Goal: Browse casually: Explore the website without a specific task or goal

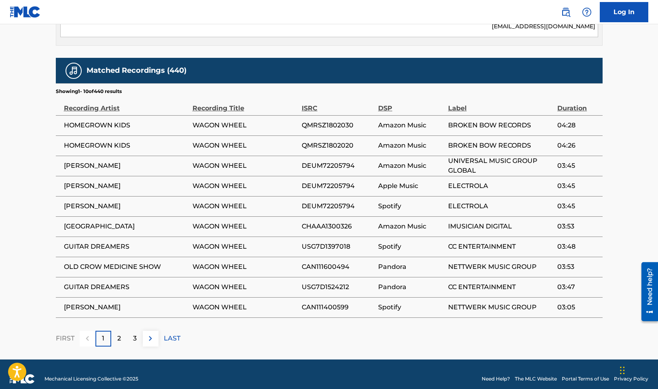
click at [122, 331] on div "2" at bounding box center [119, 339] width 16 height 16
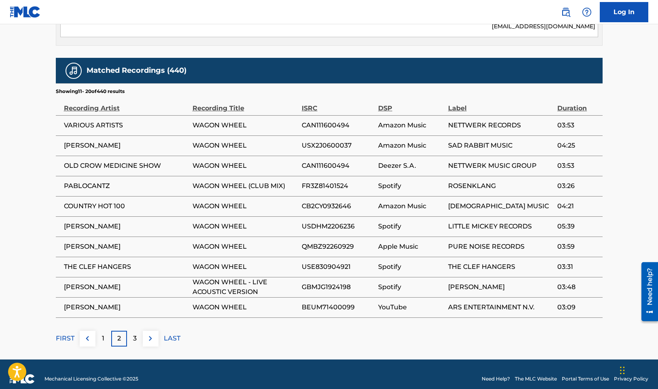
click at [101, 332] on div "1" at bounding box center [104, 339] width 16 height 16
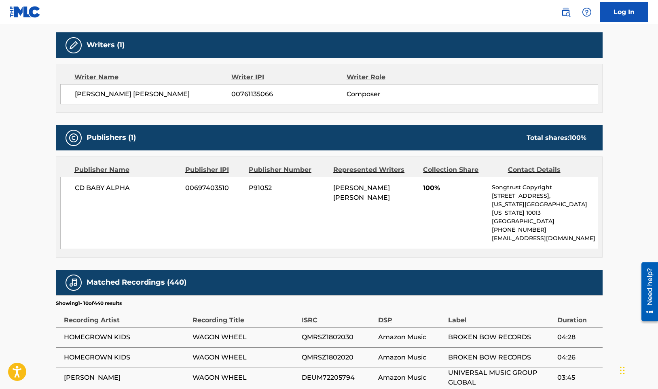
scroll to position [465, 0]
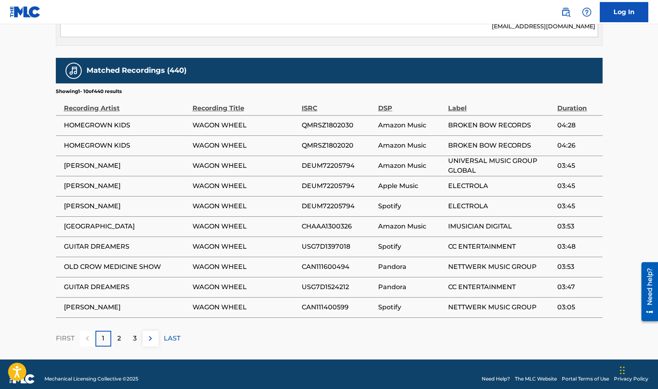
click at [123, 333] on div "2" at bounding box center [119, 339] width 16 height 16
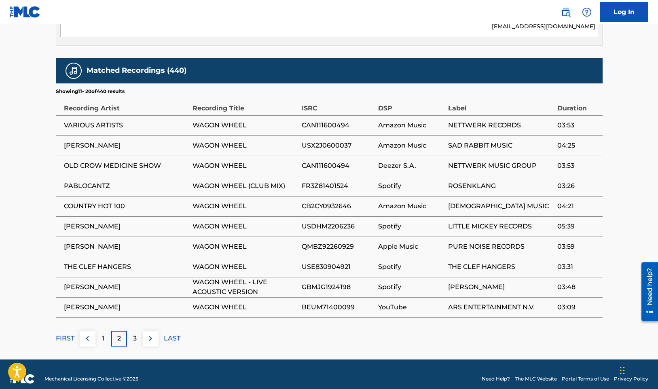
click at [138, 333] on div "3" at bounding box center [135, 339] width 16 height 16
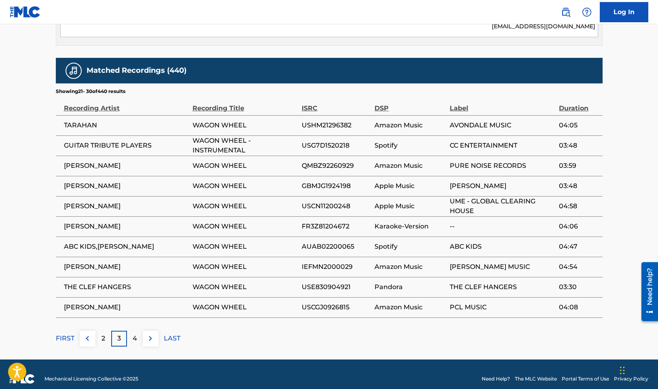
click at [138, 333] on div "4" at bounding box center [135, 339] width 16 height 16
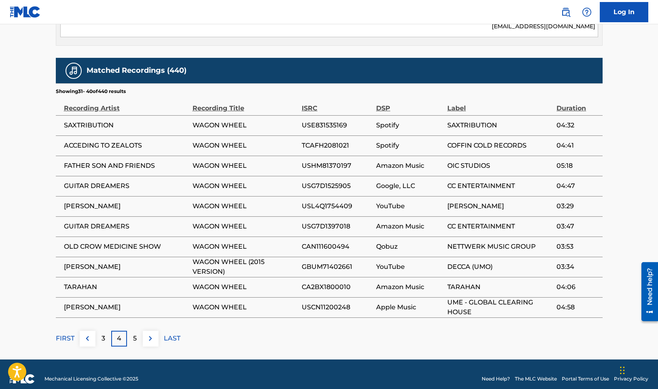
click at [138, 333] on div "5" at bounding box center [135, 339] width 16 height 16
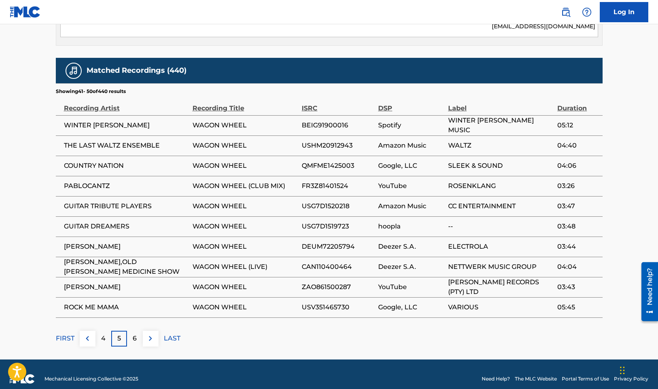
click at [138, 333] on div "6" at bounding box center [135, 339] width 16 height 16
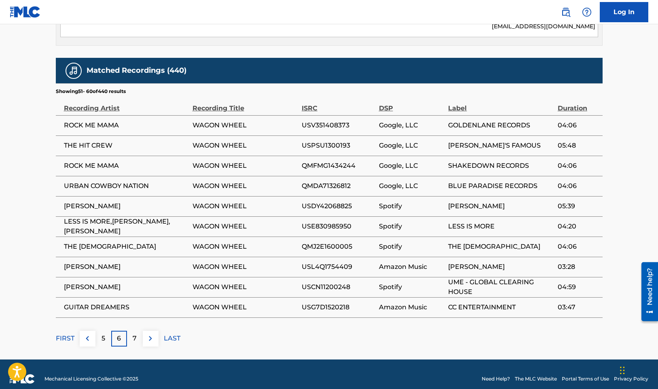
click at [138, 333] on div "7" at bounding box center [135, 339] width 16 height 16
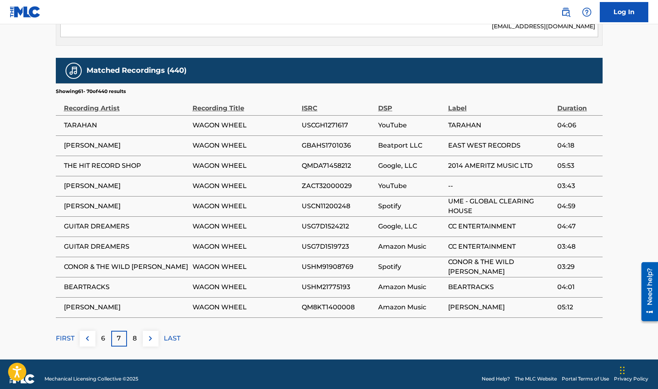
click at [138, 333] on div "8" at bounding box center [135, 339] width 16 height 16
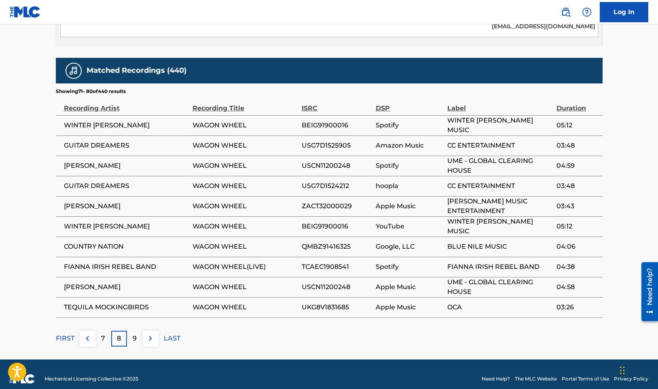
click at [138, 333] on div "9" at bounding box center [135, 339] width 16 height 16
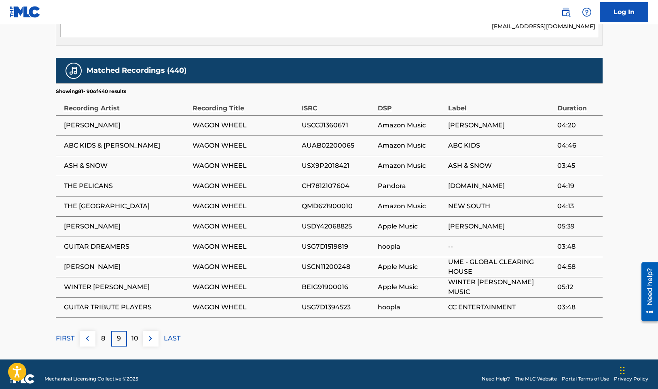
click at [138, 334] on p "10" at bounding box center [135, 339] width 7 height 10
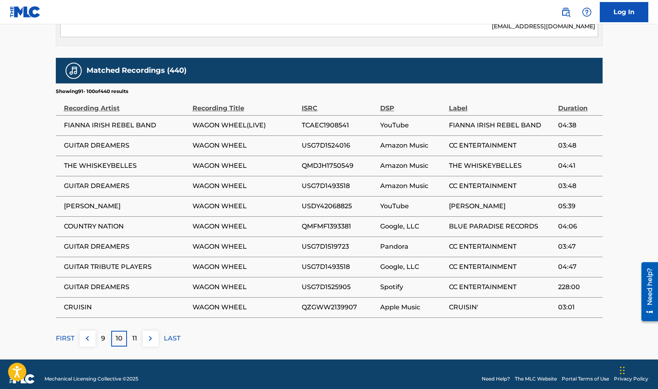
click at [138, 333] on div "11" at bounding box center [135, 339] width 16 height 16
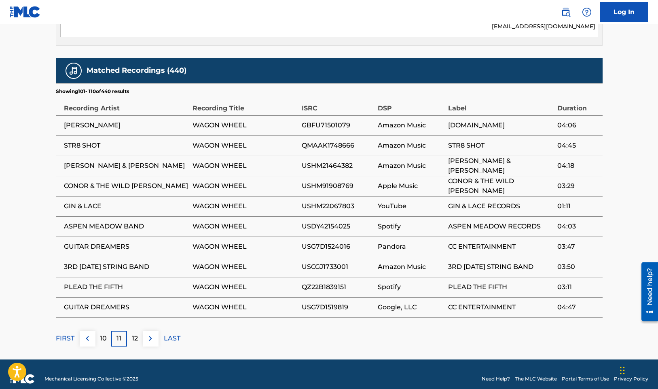
click at [138, 333] on div "12" at bounding box center [135, 339] width 16 height 16
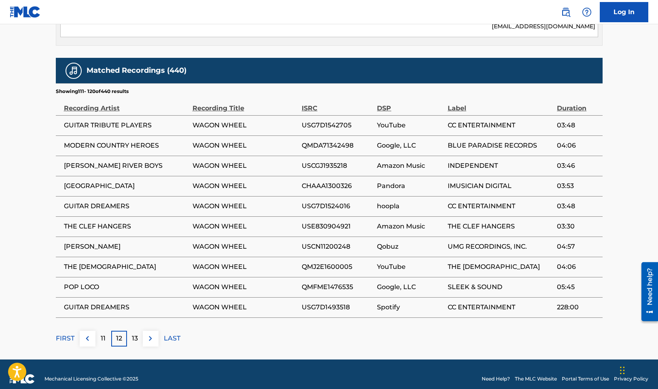
click at [138, 333] on div "13" at bounding box center [135, 339] width 16 height 16
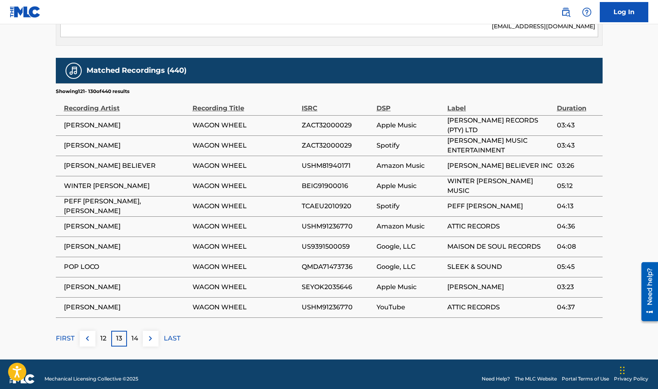
click at [138, 334] on p "14" at bounding box center [135, 339] width 7 height 10
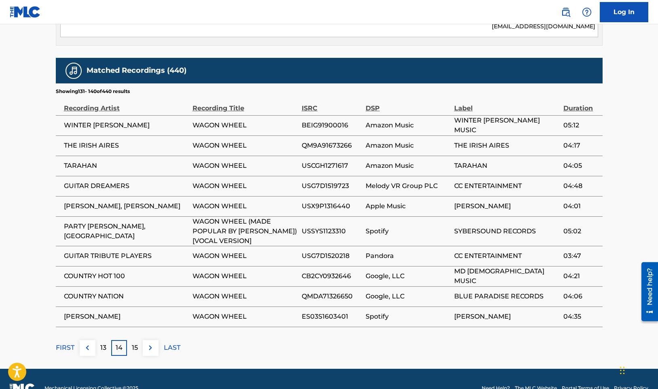
click at [138, 340] on div "15" at bounding box center [135, 348] width 16 height 16
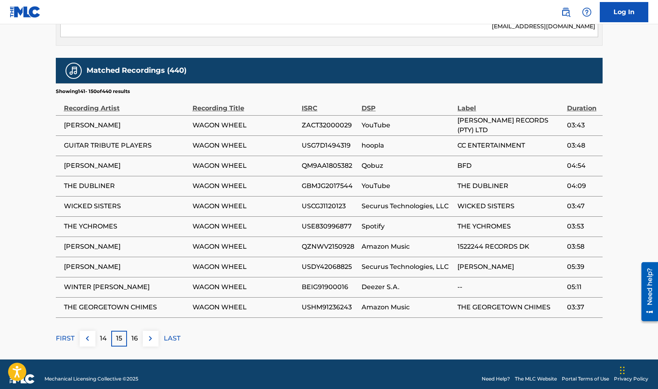
click at [138, 333] on div "16" at bounding box center [135, 339] width 16 height 16
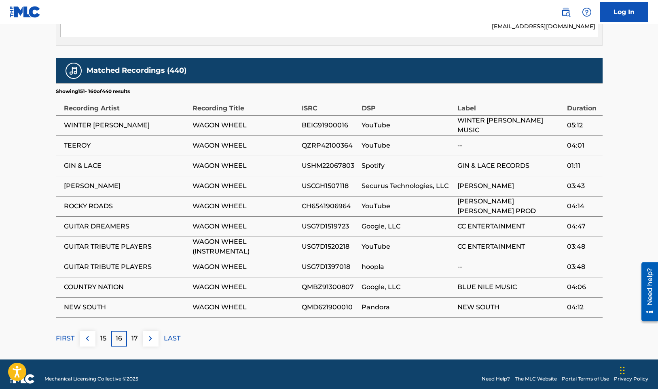
click at [138, 333] on div "17" at bounding box center [135, 339] width 16 height 16
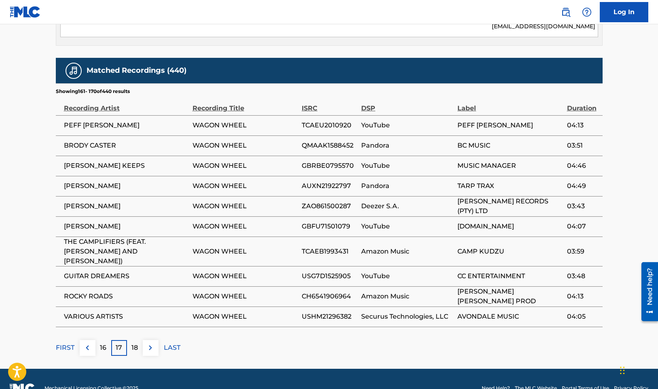
click at [138, 340] on div "18" at bounding box center [135, 348] width 16 height 16
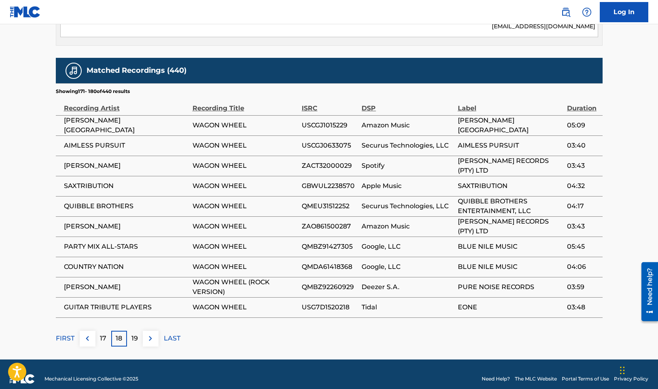
click at [138, 333] on div "19" at bounding box center [135, 339] width 16 height 16
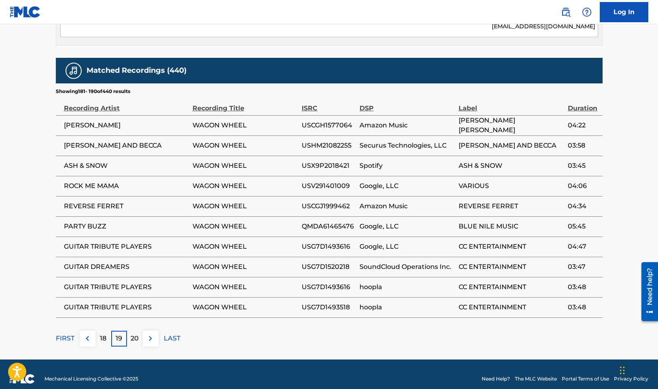
click at [138, 334] on p "20" at bounding box center [135, 339] width 8 height 10
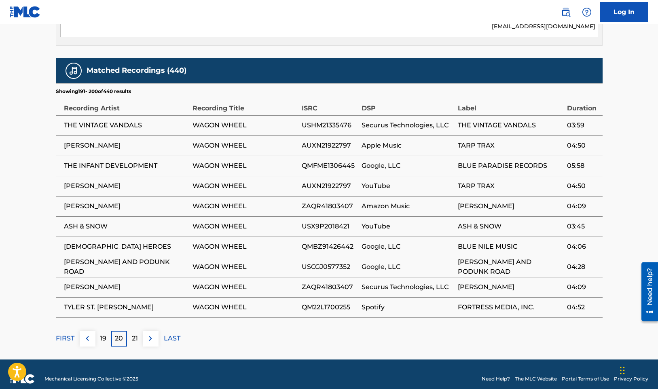
click at [138, 333] on div "21" at bounding box center [135, 339] width 16 height 16
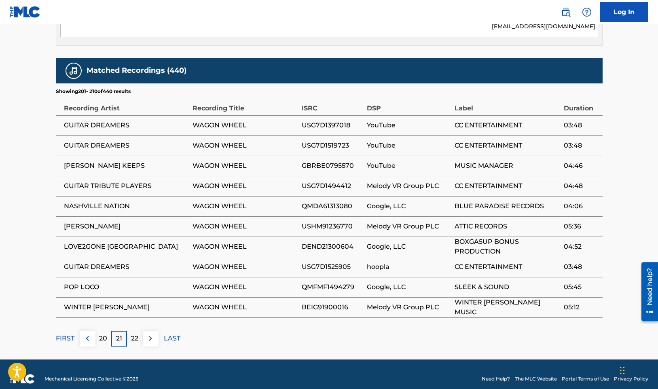
click at [138, 334] on p "22" at bounding box center [134, 339] width 7 height 10
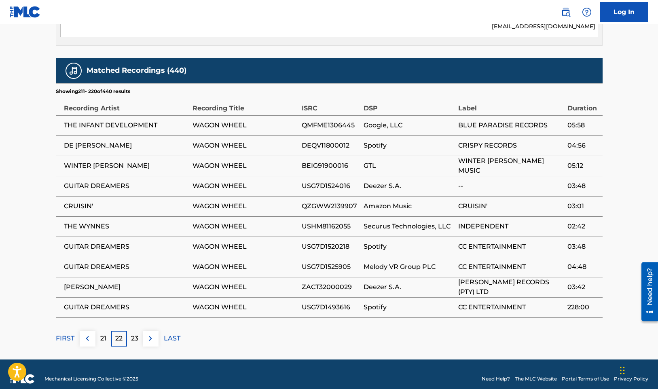
click at [138, 334] on p "23" at bounding box center [134, 339] width 7 height 10
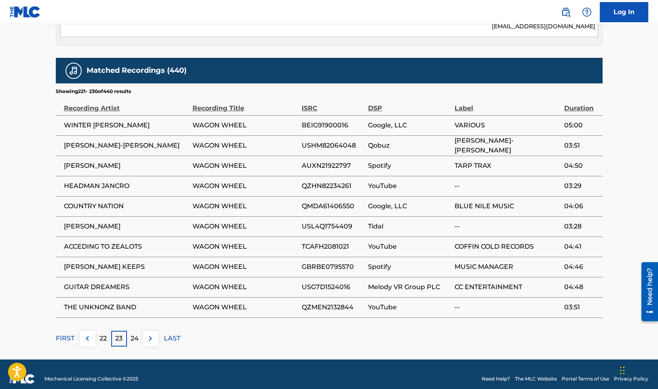
click at [138, 334] on p "24" at bounding box center [135, 339] width 8 height 10
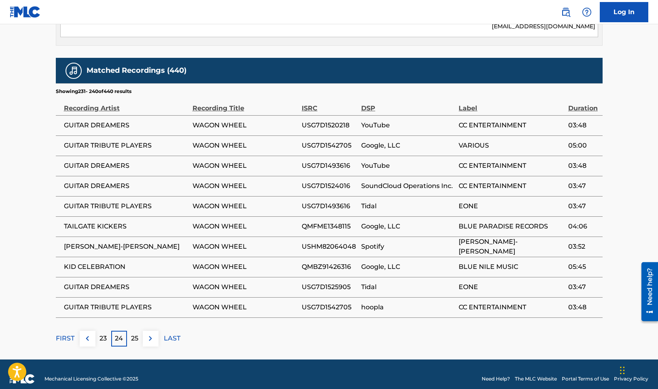
click at [138, 334] on p "25" at bounding box center [134, 339] width 7 height 10
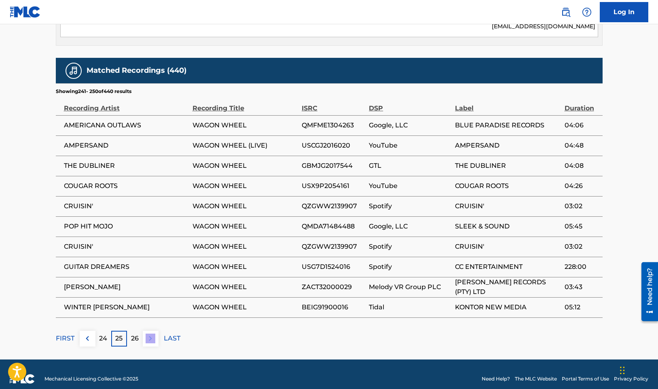
click at [138, 334] on p "26" at bounding box center [135, 339] width 8 height 10
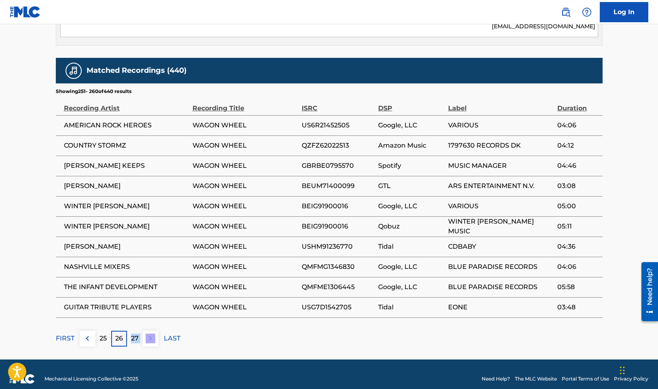
click at [138, 334] on p "27" at bounding box center [135, 339] width 8 height 10
